Goal: Navigation & Orientation: Find specific page/section

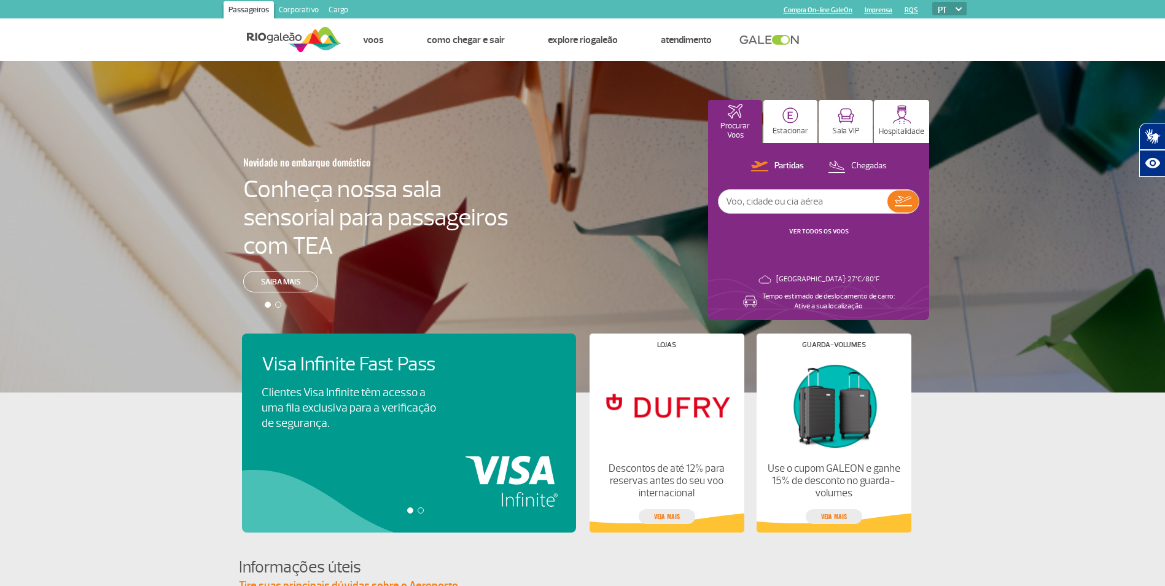
click at [297, 10] on link "Corporativo" at bounding box center [299, 11] width 50 height 20
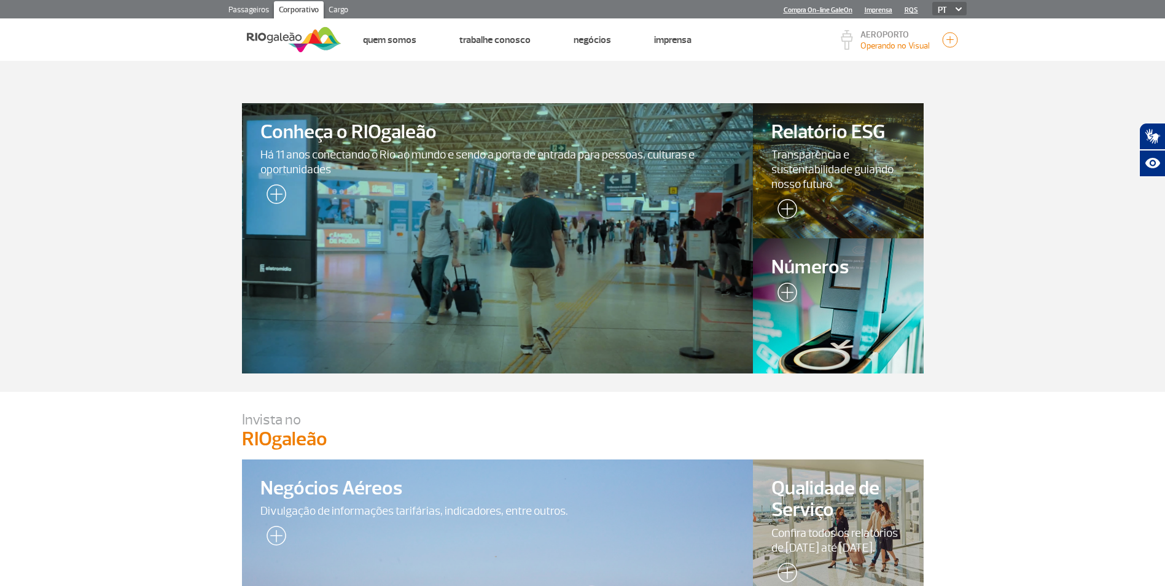
click at [253, 11] on link "Passageiros" at bounding box center [248, 11] width 50 height 20
